Goal: Find contact information: Find contact information

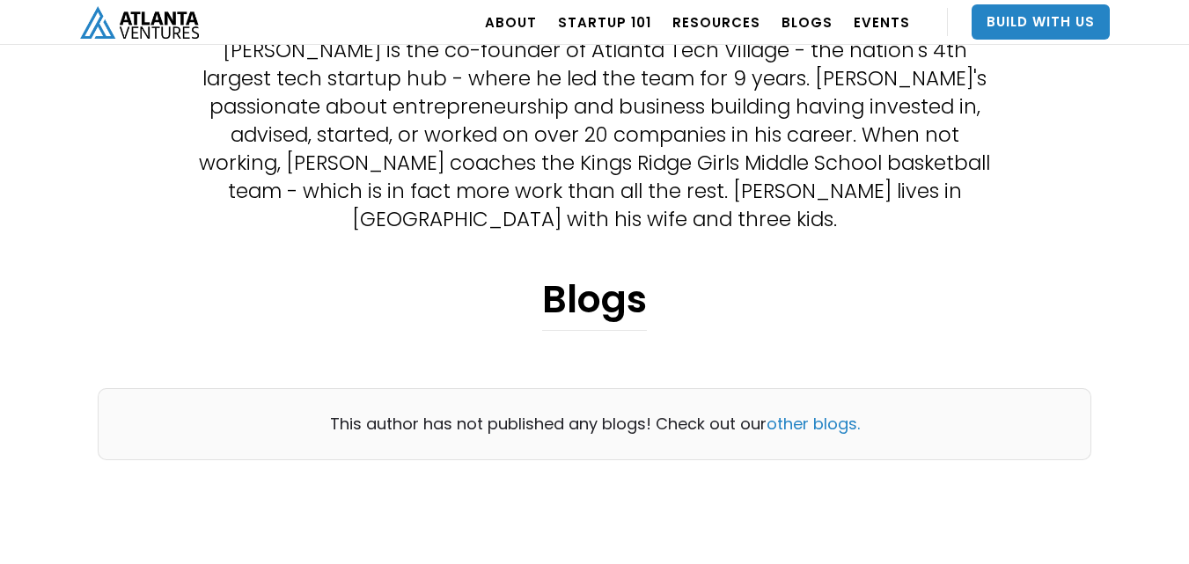
scroll to position [528, 0]
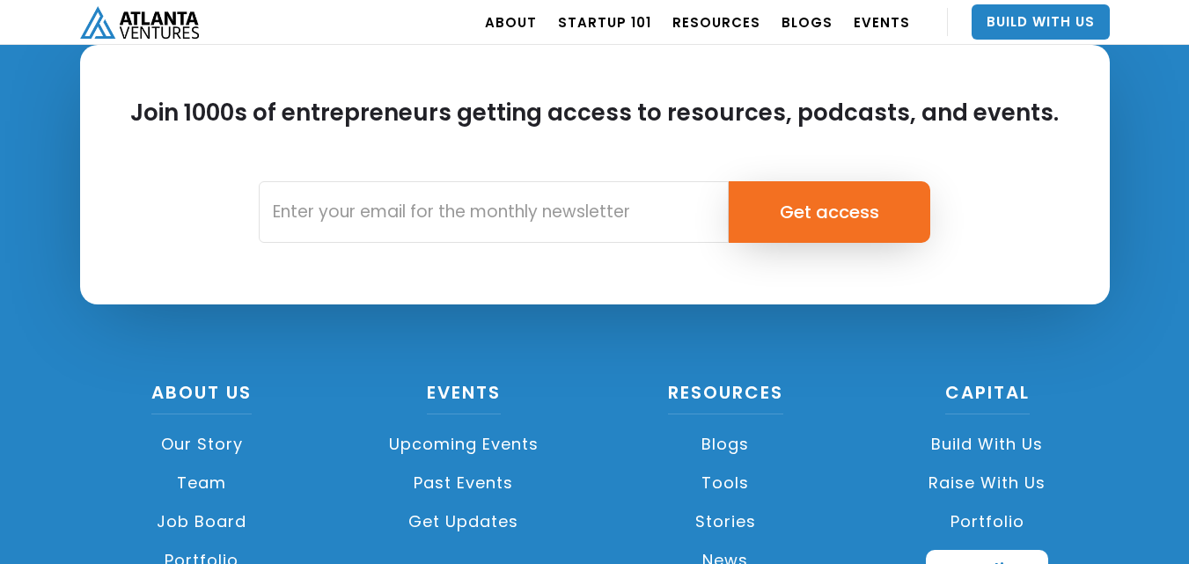
scroll to position [1375, 0]
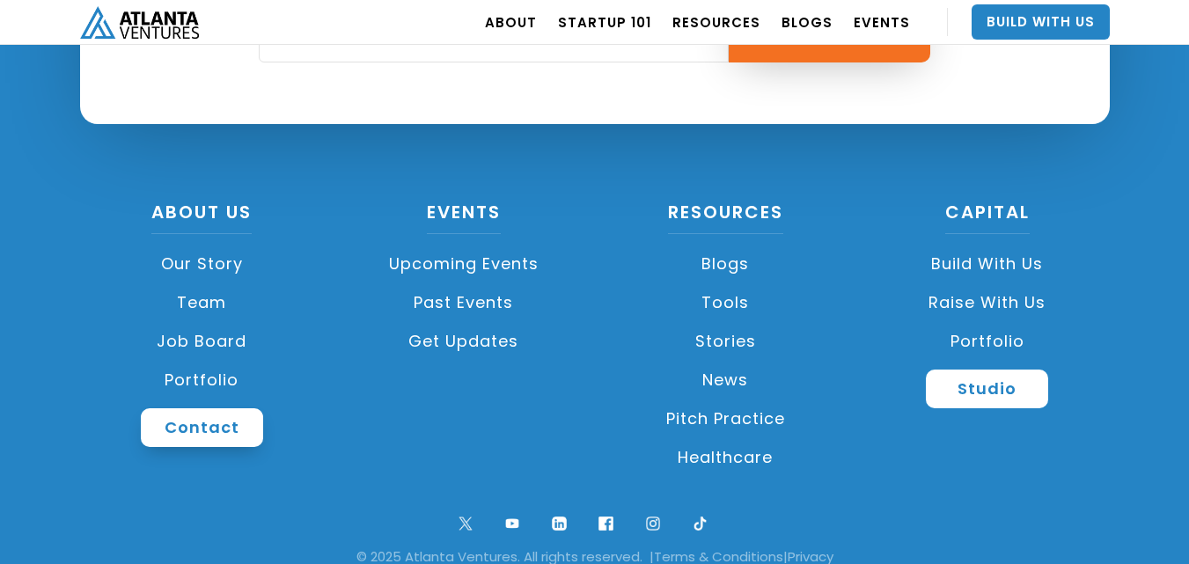
click at [209, 408] on link "Contact" at bounding box center [202, 427] width 122 height 39
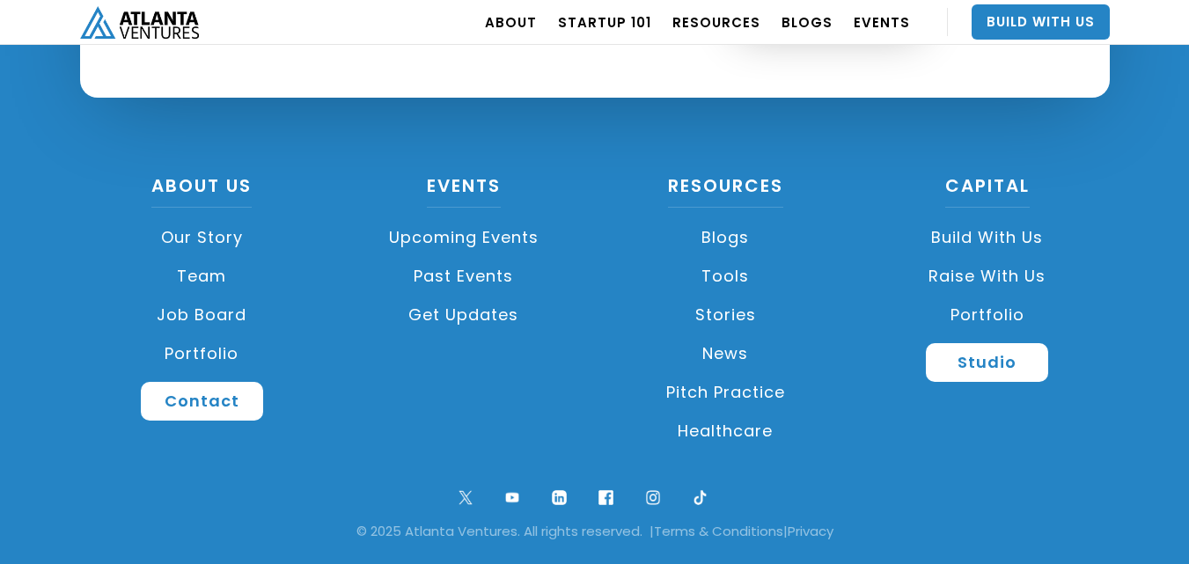
scroll to position [6772, 0]
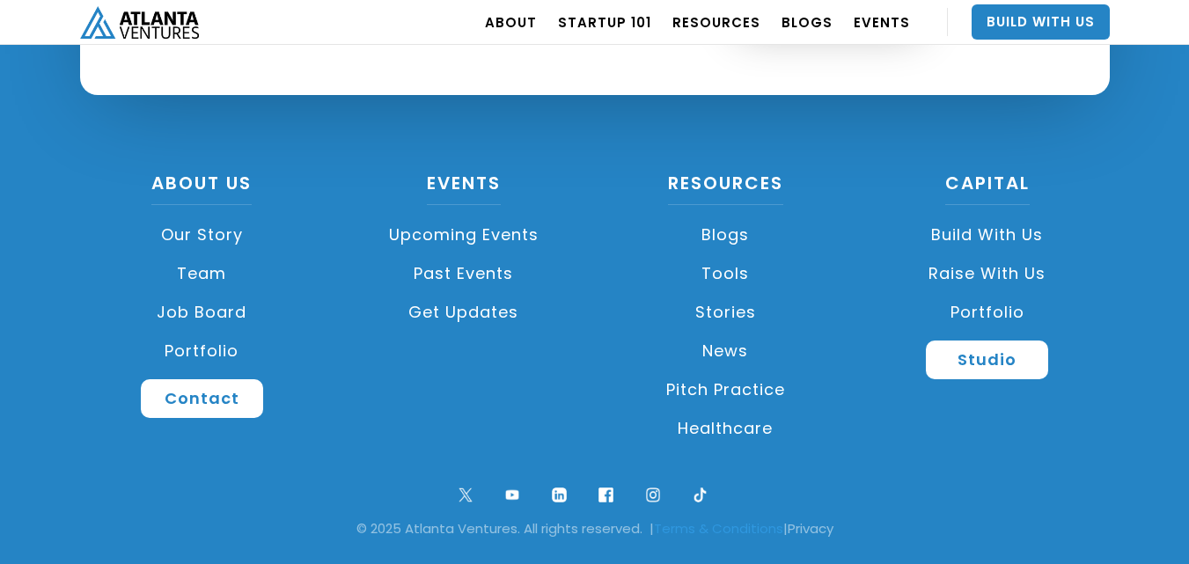
click at [737, 536] on link "Terms & Conditions" at bounding box center [718, 528] width 129 height 18
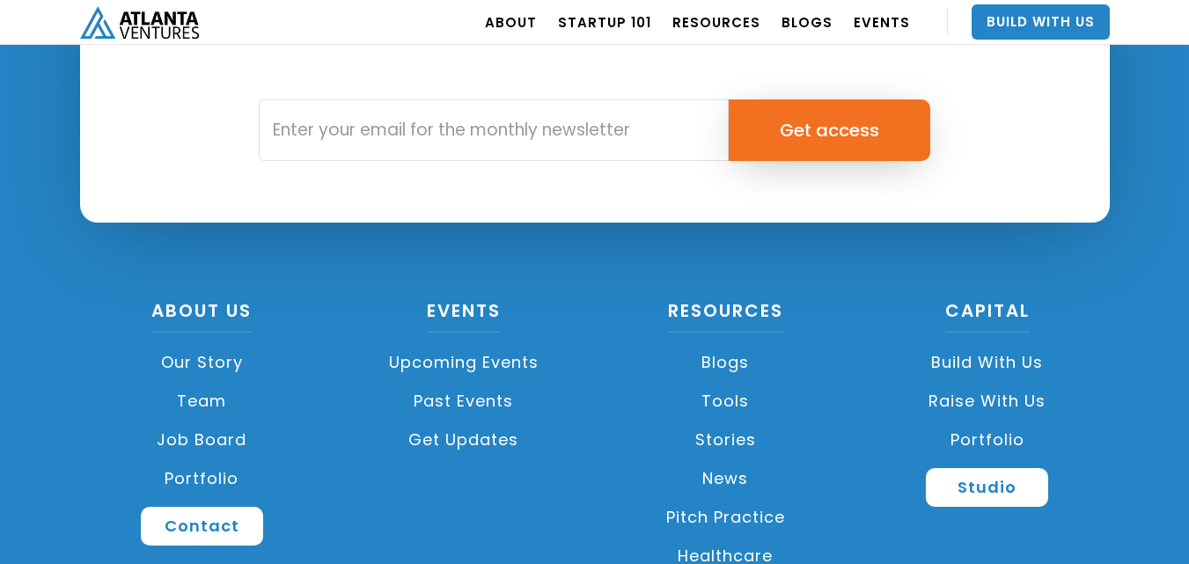
scroll to position [2814, 0]
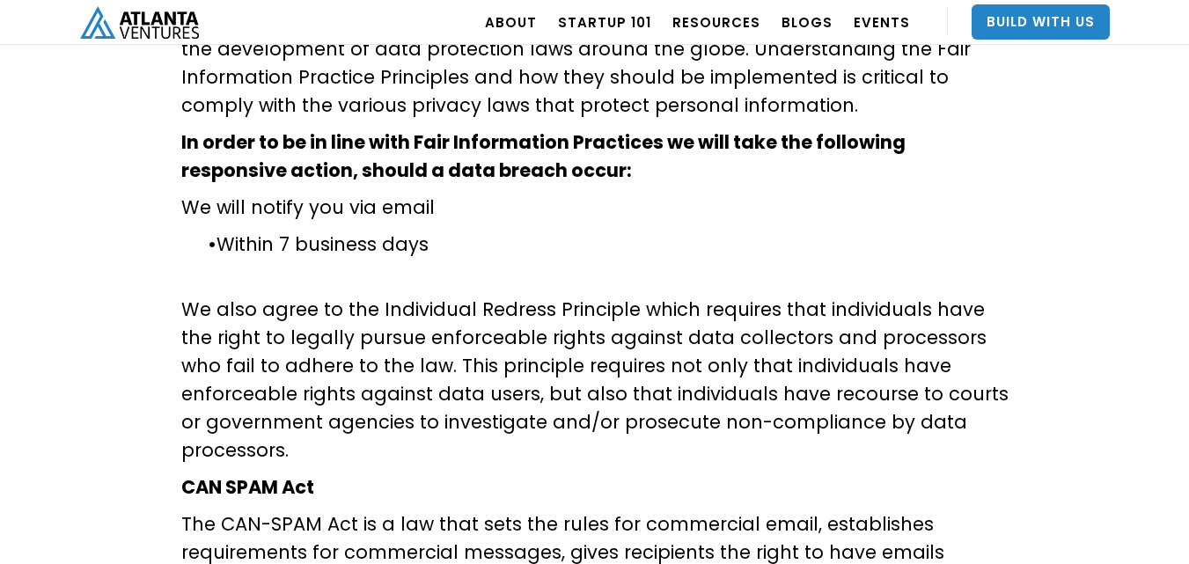
scroll to position [5443, 0]
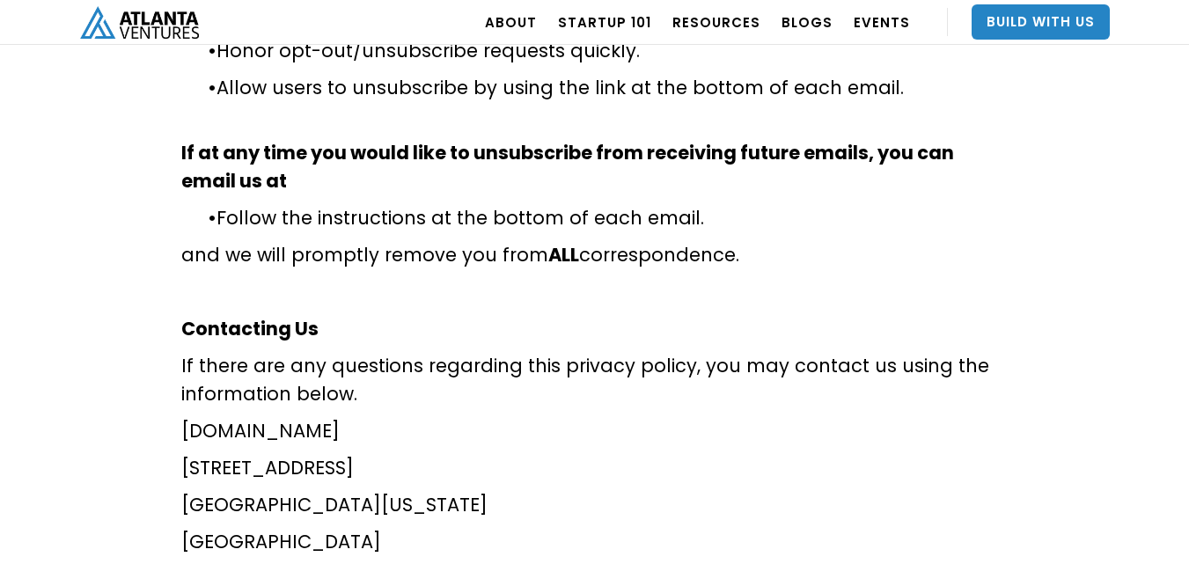
click at [202, 454] on p "[STREET_ADDRESS]" at bounding box center [594, 468] width 827 height 28
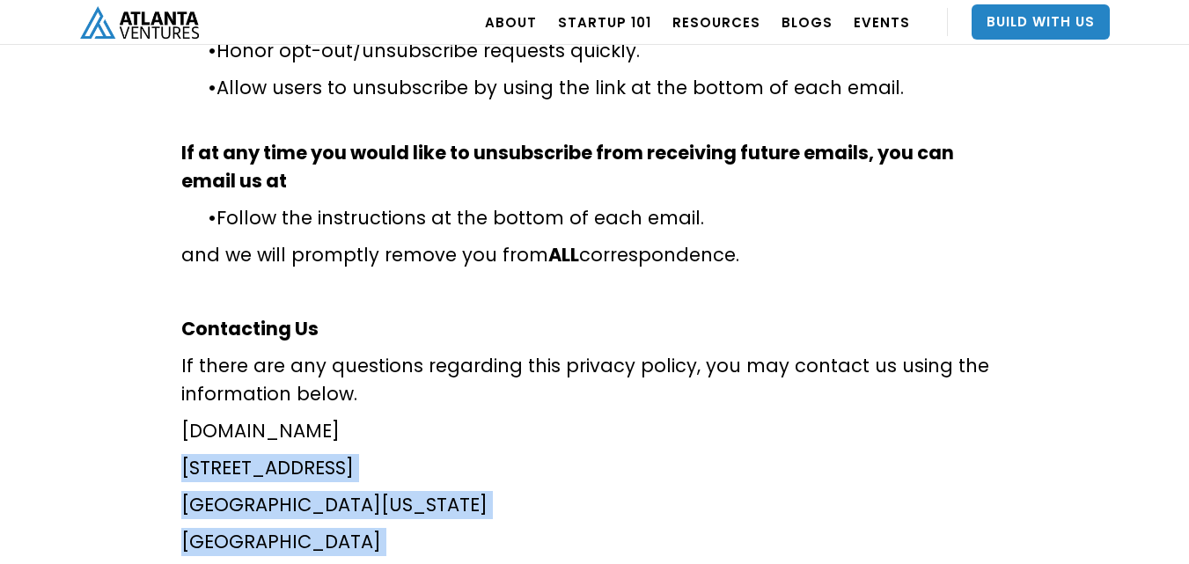
copy div "[STREET_ADDRESS][US_STATE] [EMAIL_ADDRESS][DOMAIN_NAME] [PHONE_NUMBER]"
drag, startPoint x: 202, startPoint y: 385, endPoint x: 329, endPoint y: 507, distance: 176.2
